Goal: Information Seeking & Learning: Learn about a topic

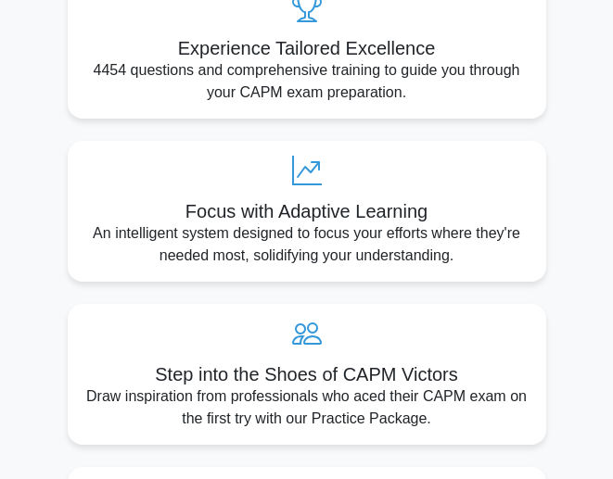
scroll to position [630, 0]
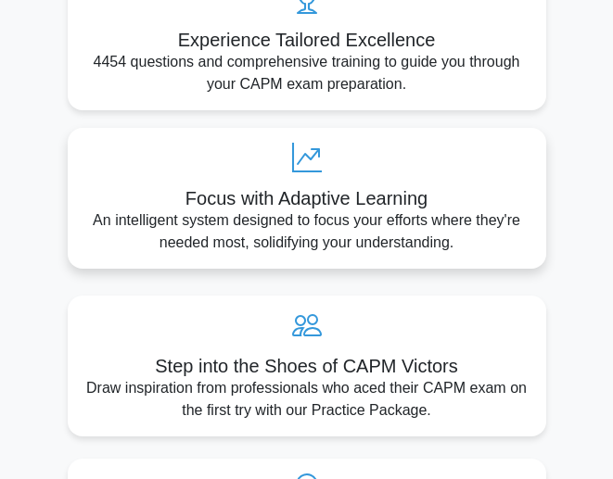
click at [309, 173] on div "Focus with Adaptive Learning An intelligent system designed to focus your effor…" at bounding box center [307, 198] width 479 height 141
click at [299, 151] on icon at bounding box center [307, 158] width 449 height 30
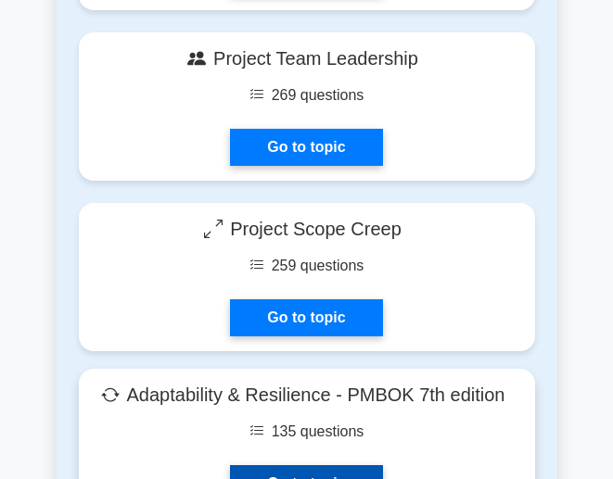
scroll to position [6132, 0]
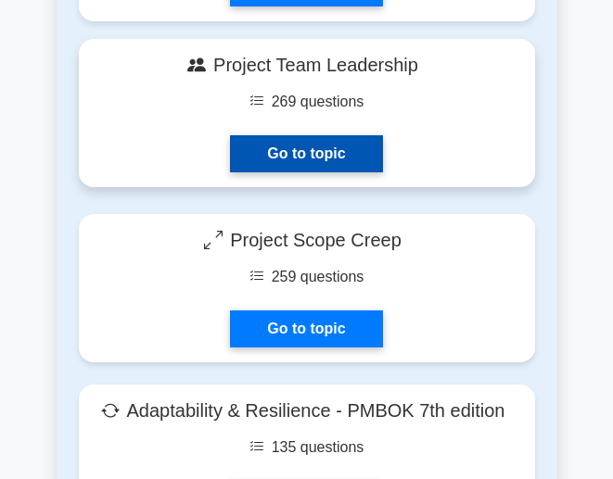
click at [326, 151] on link "Go to topic" at bounding box center [306, 153] width 152 height 37
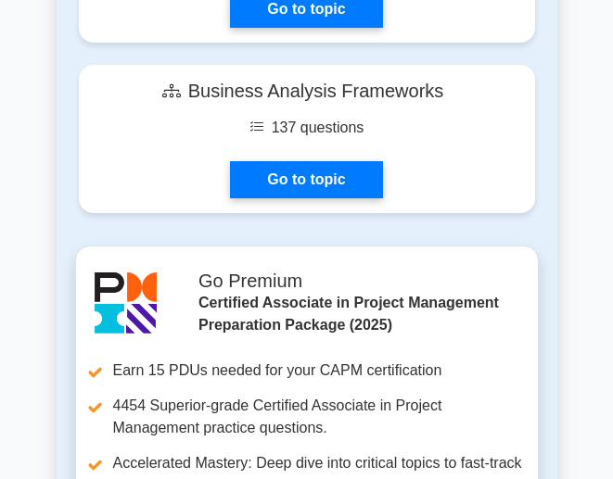
scroll to position [7128, 0]
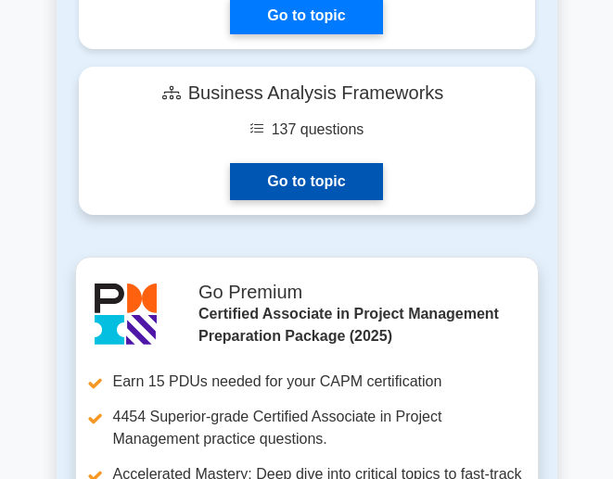
click at [288, 166] on link "Go to topic" at bounding box center [306, 181] width 152 height 37
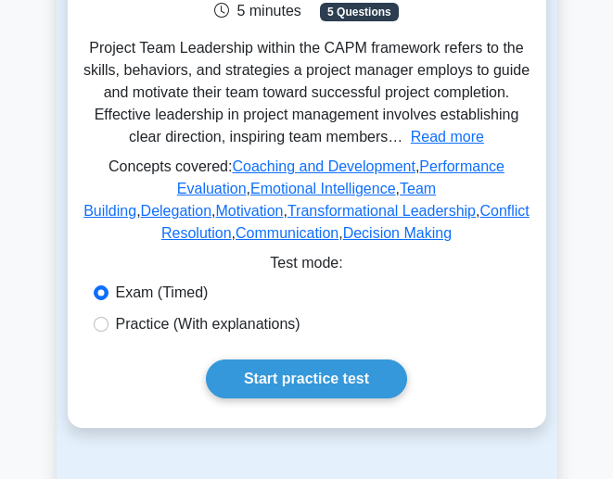
scroll to position [336, 0]
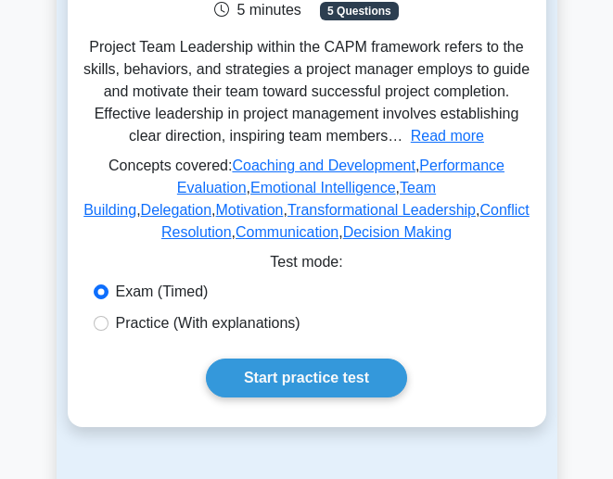
click at [234, 316] on label "Practice (With explanations)" at bounding box center [208, 324] width 185 height 22
click at [109, 316] on input "Practice (With explanations)" at bounding box center [101, 323] width 15 height 15
radio input "true"
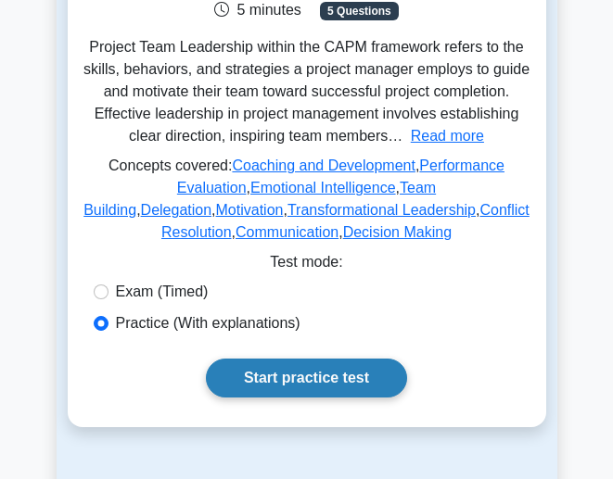
click at [287, 377] on link "Start practice test" at bounding box center [306, 378] width 201 height 39
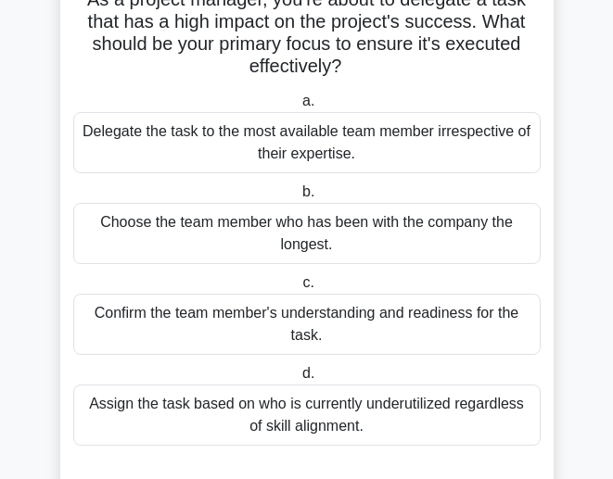
scroll to position [134, 0]
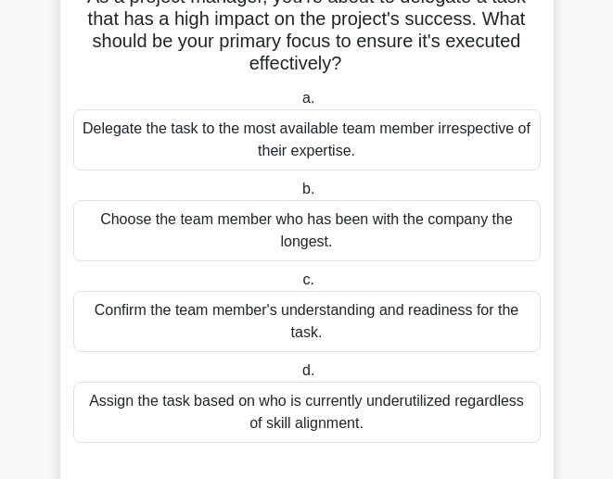
click at [249, 325] on div "Confirm the team member's understanding and readiness for the task." at bounding box center [306, 321] width 467 height 61
click at [299, 287] on input "c. Confirm the team member's understanding and readiness for the task." at bounding box center [299, 281] width 0 height 12
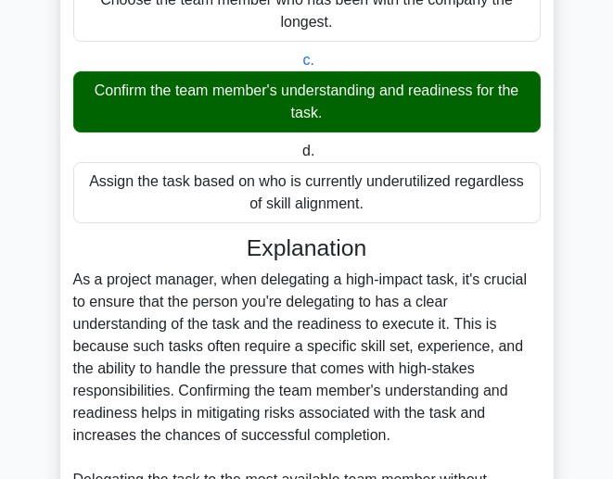
scroll to position [359, 0]
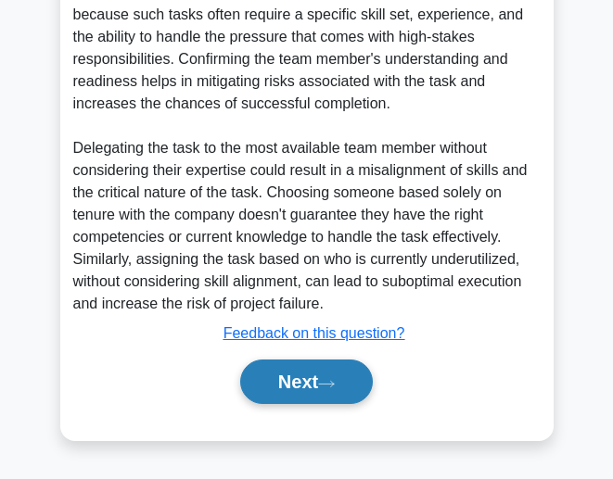
click at [314, 378] on button "Next" at bounding box center [306, 382] width 133 height 45
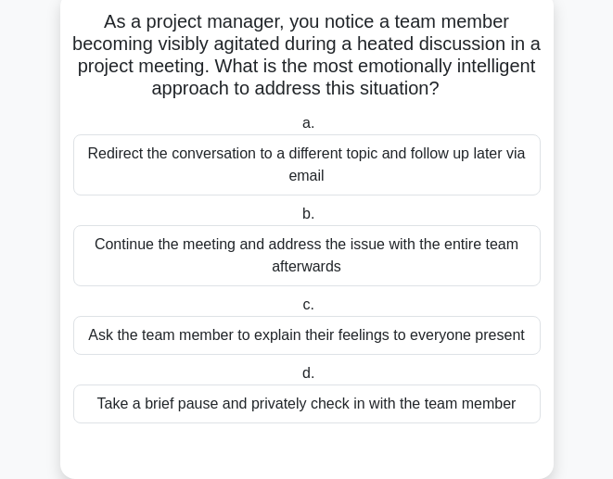
scroll to position [109, 0]
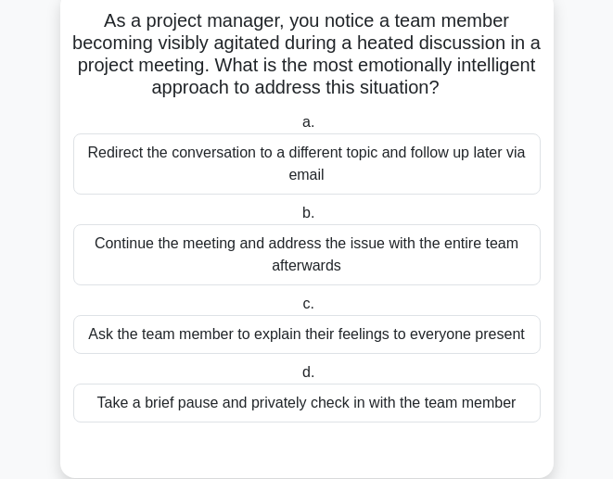
click at [271, 162] on div "Redirect the conversation to a different topic and follow up later via email" at bounding box center [306, 164] width 467 height 61
click at [299, 129] on input "a. Redirect the conversation to a different topic and follow up later via email" at bounding box center [299, 123] width 0 height 12
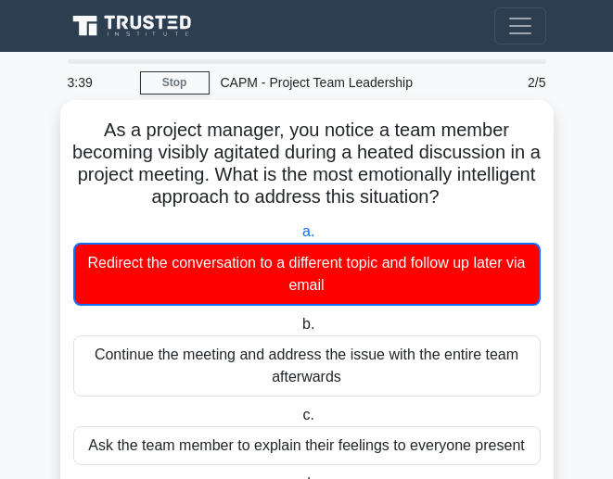
scroll to position [0, 0]
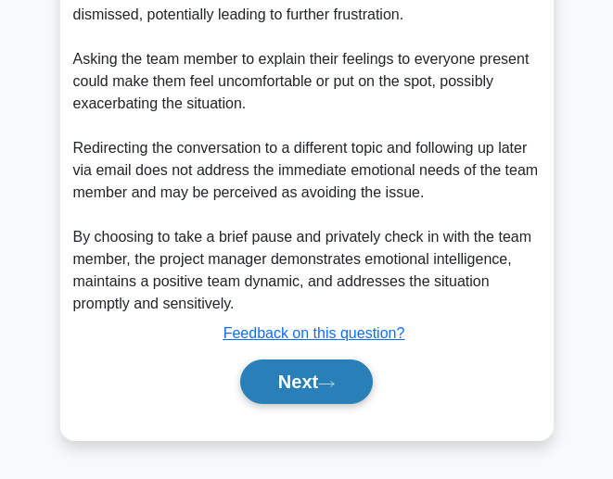
click at [306, 389] on button "Next" at bounding box center [306, 382] width 133 height 45
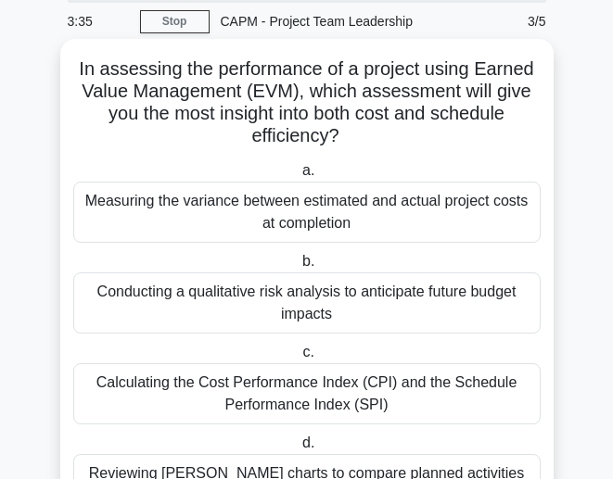
scroll to position [25, 0]
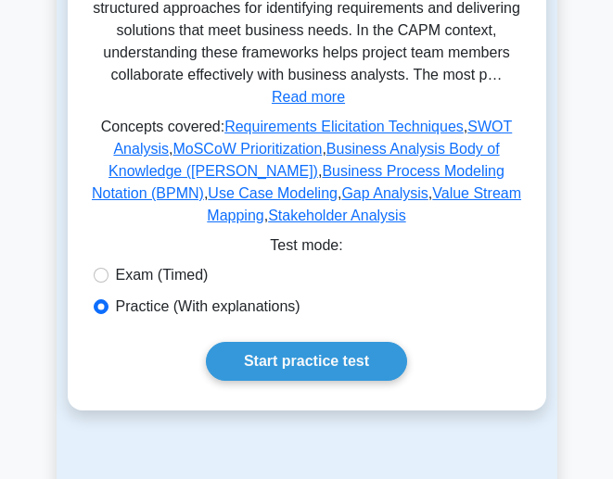
scroll to position [447, 0]
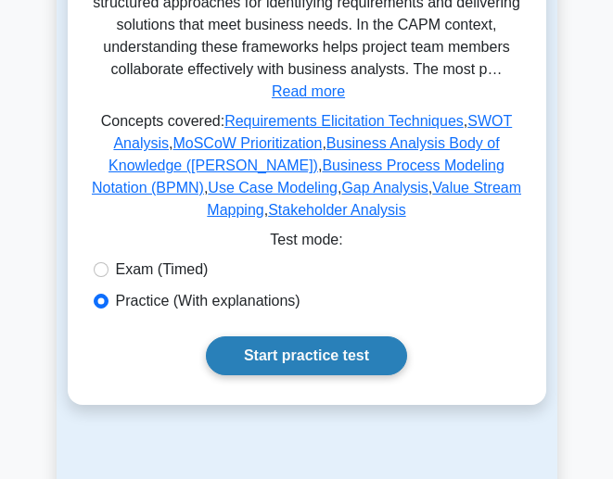
click at [317, 355] on link "Start practice test" at bounding box center [306, 356] width 201 height 39
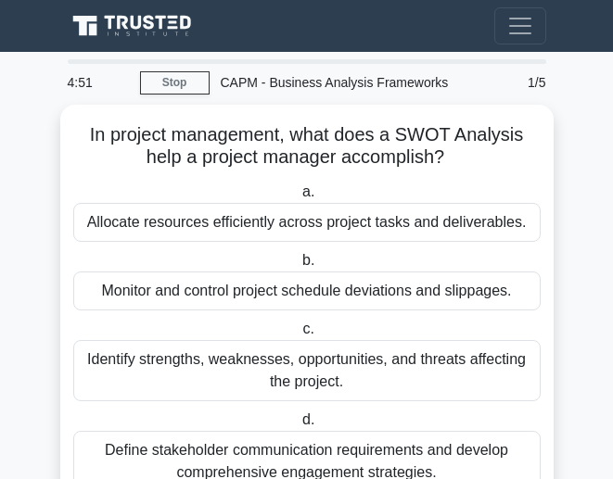
click at [529, 32] on span "Toggle navigation" at bounding box center [520, 26] width 28 height 28
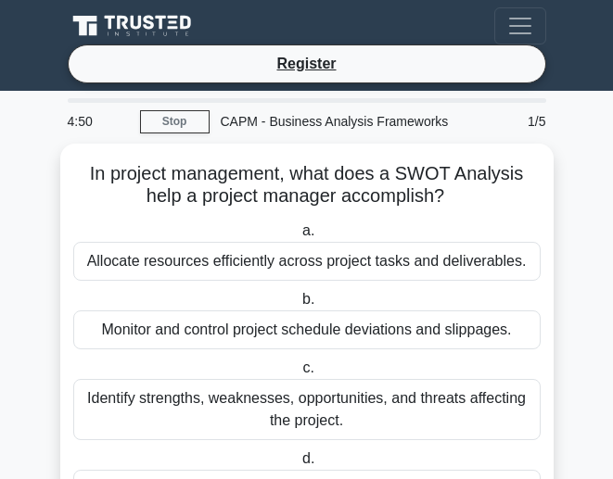
click at [529, 32] on span "Toggle navigation" at bounding box center [520, 26] width 28 height 28
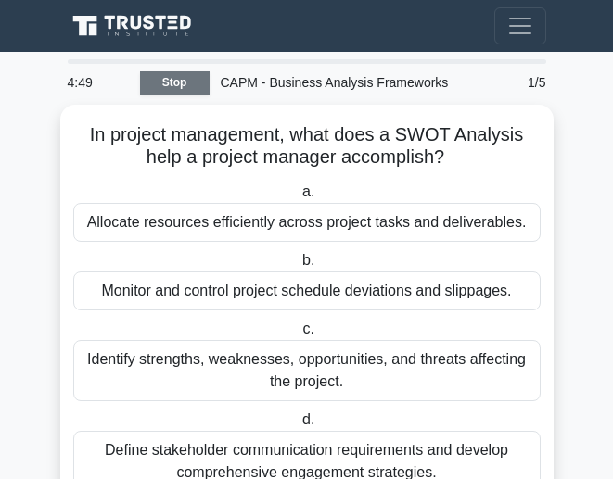
click at [166, 91] on link "Stop" at bounding box center [175, 82] width 70 height 23
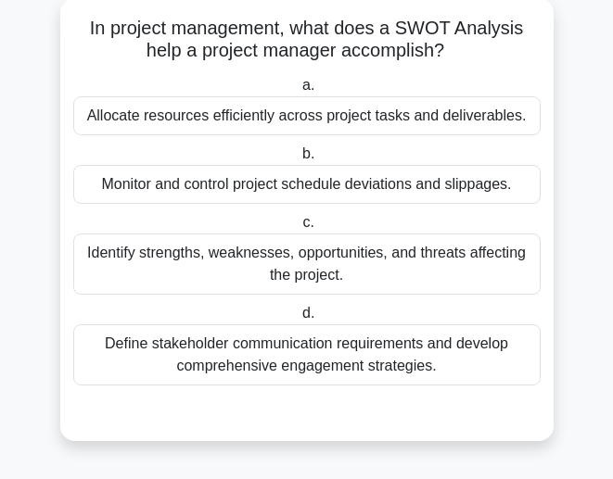
scroll to position [68, 0]
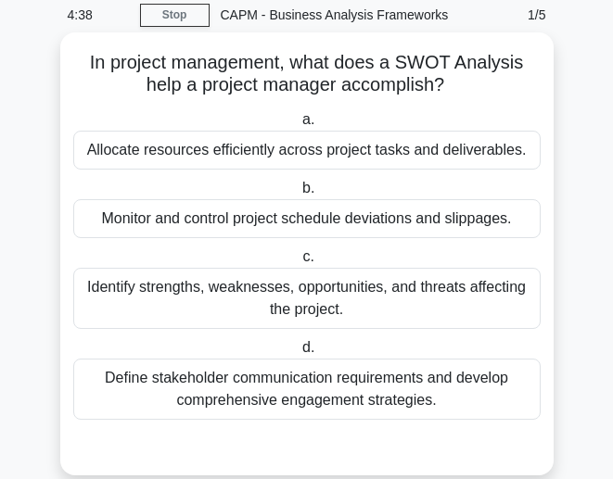
click at [306, 297] on div "Identify strengths, weaknesses, opportunities, and threats affecting the projec…" at bounding box center [306, 298] width 467 height 61
click at [299, 263] on input "c. Identify strengths, weaknesses, opportunities, and threats affecting the pro…" at bounding box center [299, 257] width 0 height 12
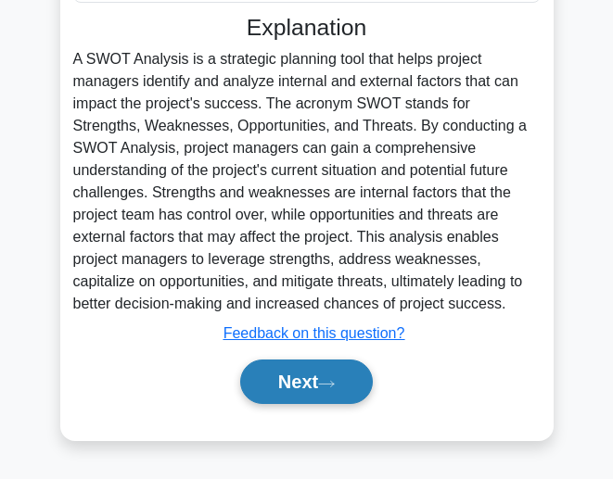
scroll to position [486, 0]
click at [287, 376] on button "Next" at bounding box center [306, 382] width 133 height 45
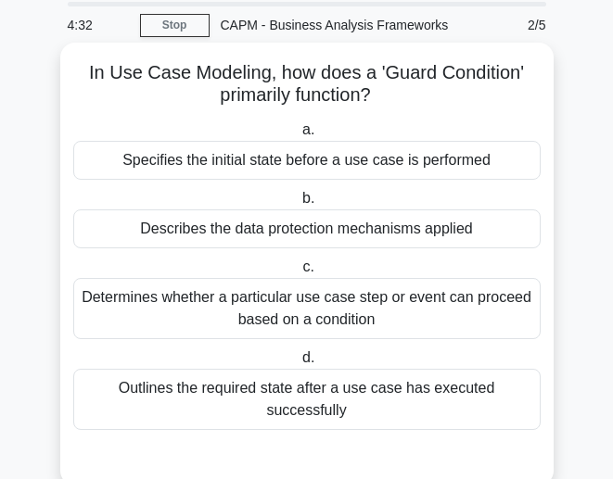
scroll to position [59, 0]
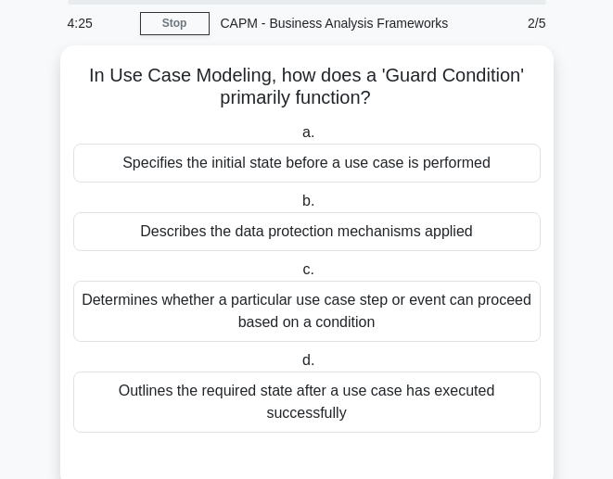
click at [243, 1] on div at bounding box center [307, 2] width 479 height 5
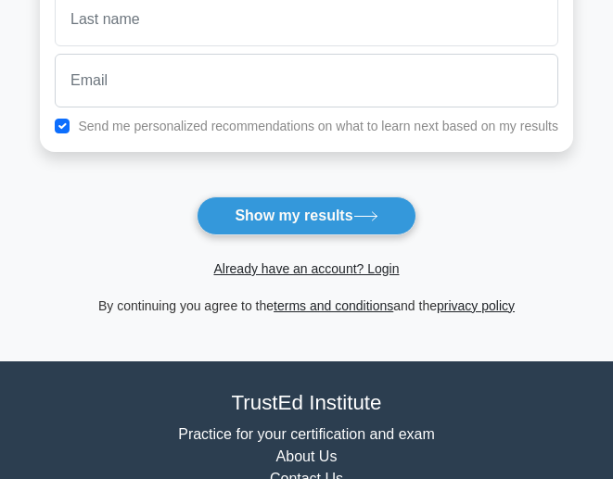
scroll to position [353, 0]
